Goal: Information Seeking & Learning: Learn about a topic

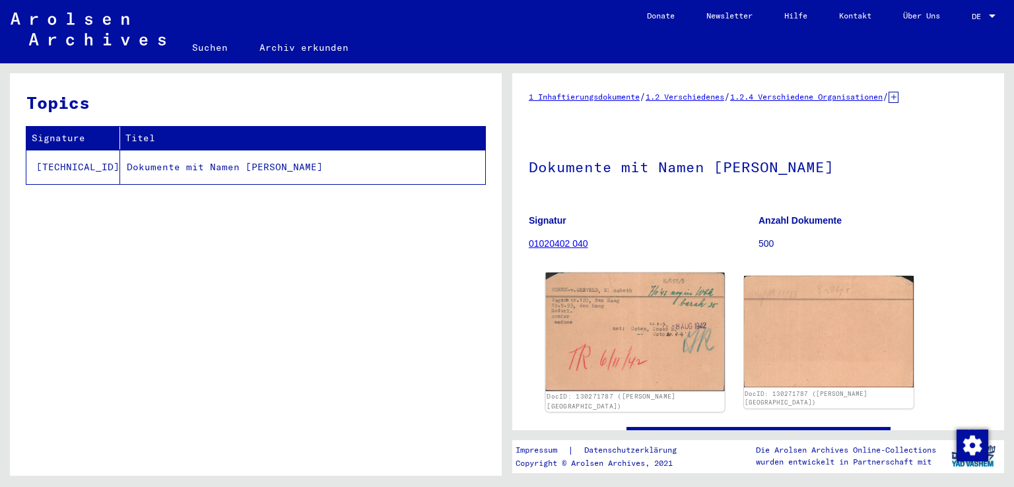
click at [673, 343] on img at bounding box center [635, 332] width 178 height 118
click at [605, 326] on img at bounding box center [635, 332] width 178 height 118
click at [621, 336] on img at bounding box center [635, 332] width 178 height 118
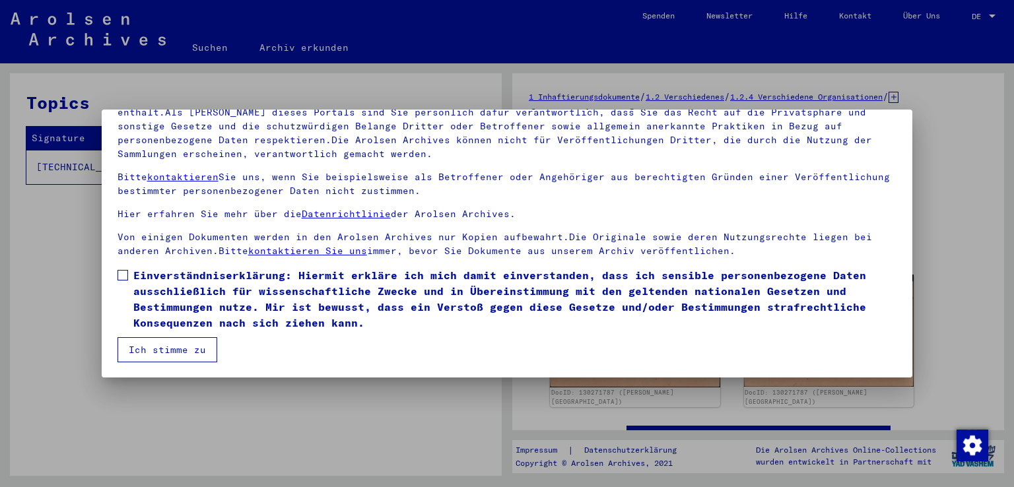
click at [125, 275] on span at bounding box center [123, 275] width 11 height 11
click at [158, 358] on button "Ich stimme zu" at bounding box center [168, 349] width 100 height 25
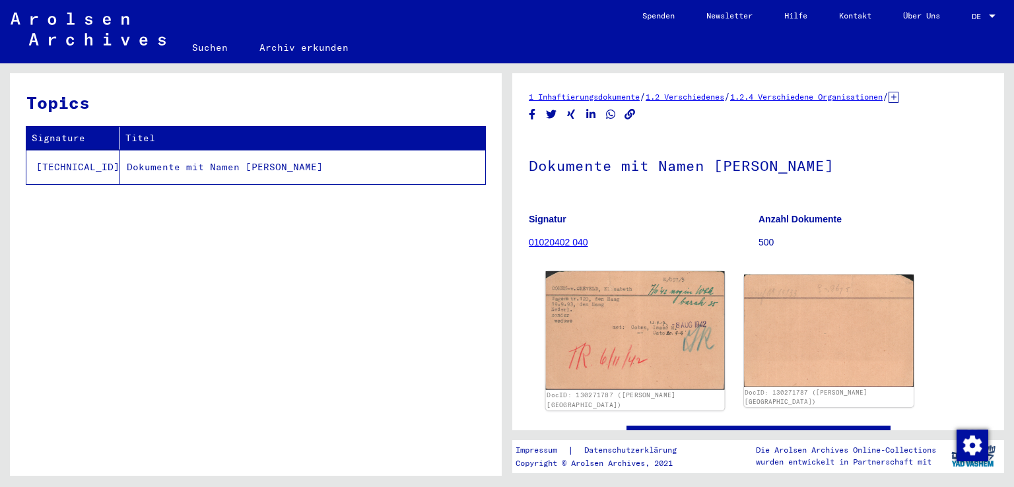
click at [621, 333] on img at bounding box center [635, 330] width 178 height 118
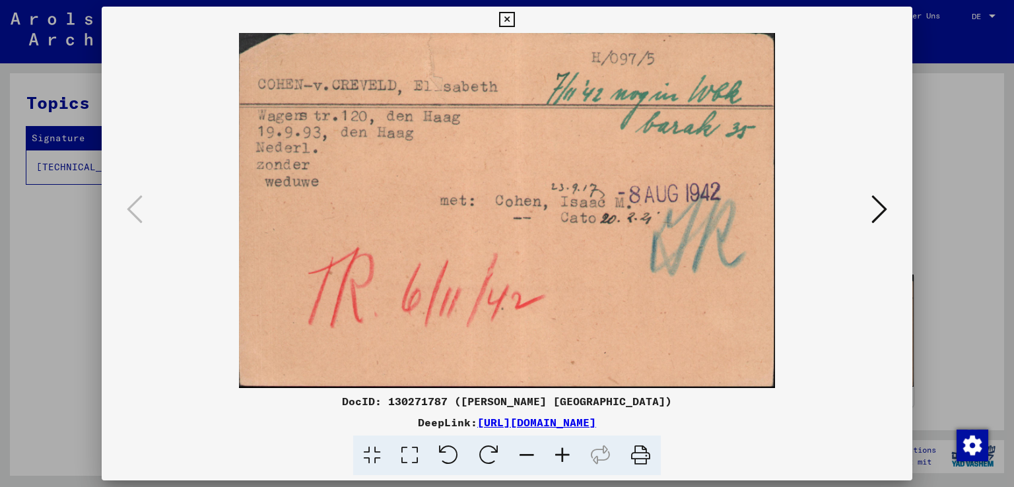
drag, startPoint x: 509, startPoint y: 230, endPoint x: 471, endPoint y: 217, distance: 40.5
click at [471, 217] on img at bounding box center [508, 210] width 722 height 355
drag, startPoint x: 317, startPoint y: 186, endPoint x: 250, endPoint y: 188, distance: 67.4
click at [250, 188] on img at bounding box center [508, 210] width 722 height 355
drag, startPoint x: 607, startPoint y: 230, endPoint x: 605, endPoint y: 237, distance: 7.1
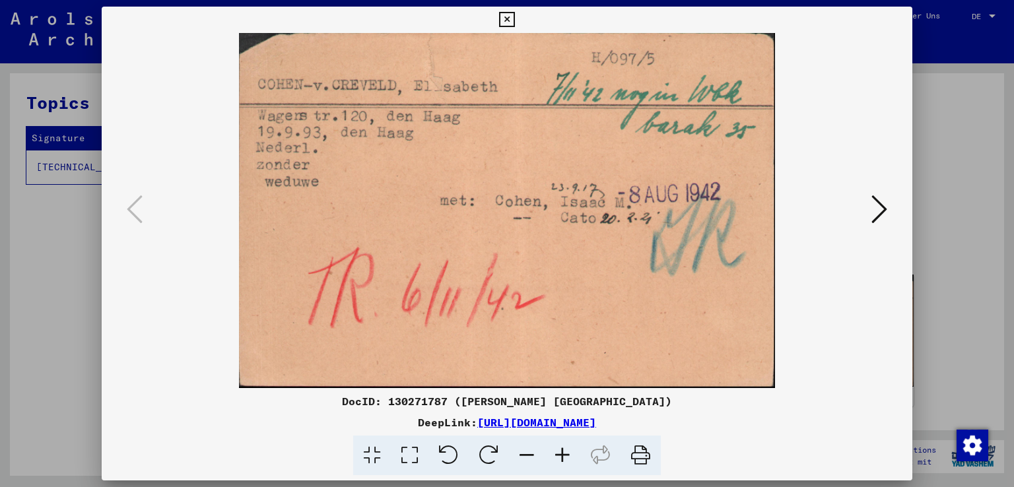
click at [605, 237] on img at bounding box center [508, 210] width 722 height 355
click at [604, 196] on img at bounding box center [508, 210] width 722 height 355
click at [878, 208] on icon at bounding box center [880, 209] width 16 height 32
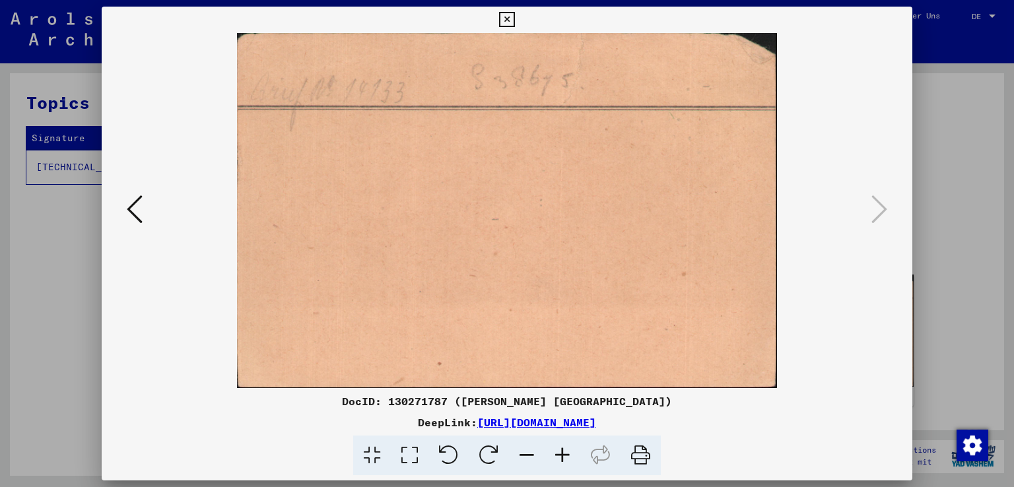
click at [140, 215] on icon at bounding box center [135, 209] width 16 height 32
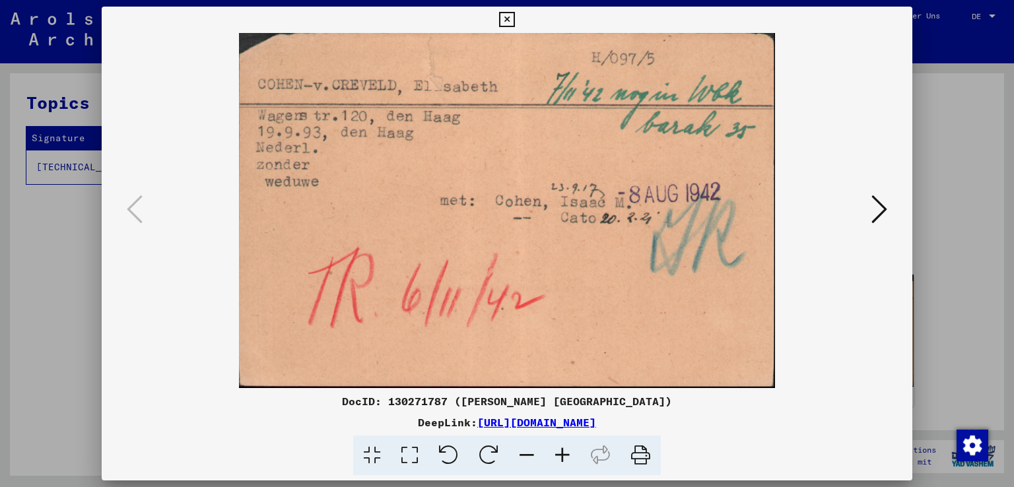
click at [507, 16] on icon at bounding box center [506, 20] width 15 height 16
